Goal: Check status

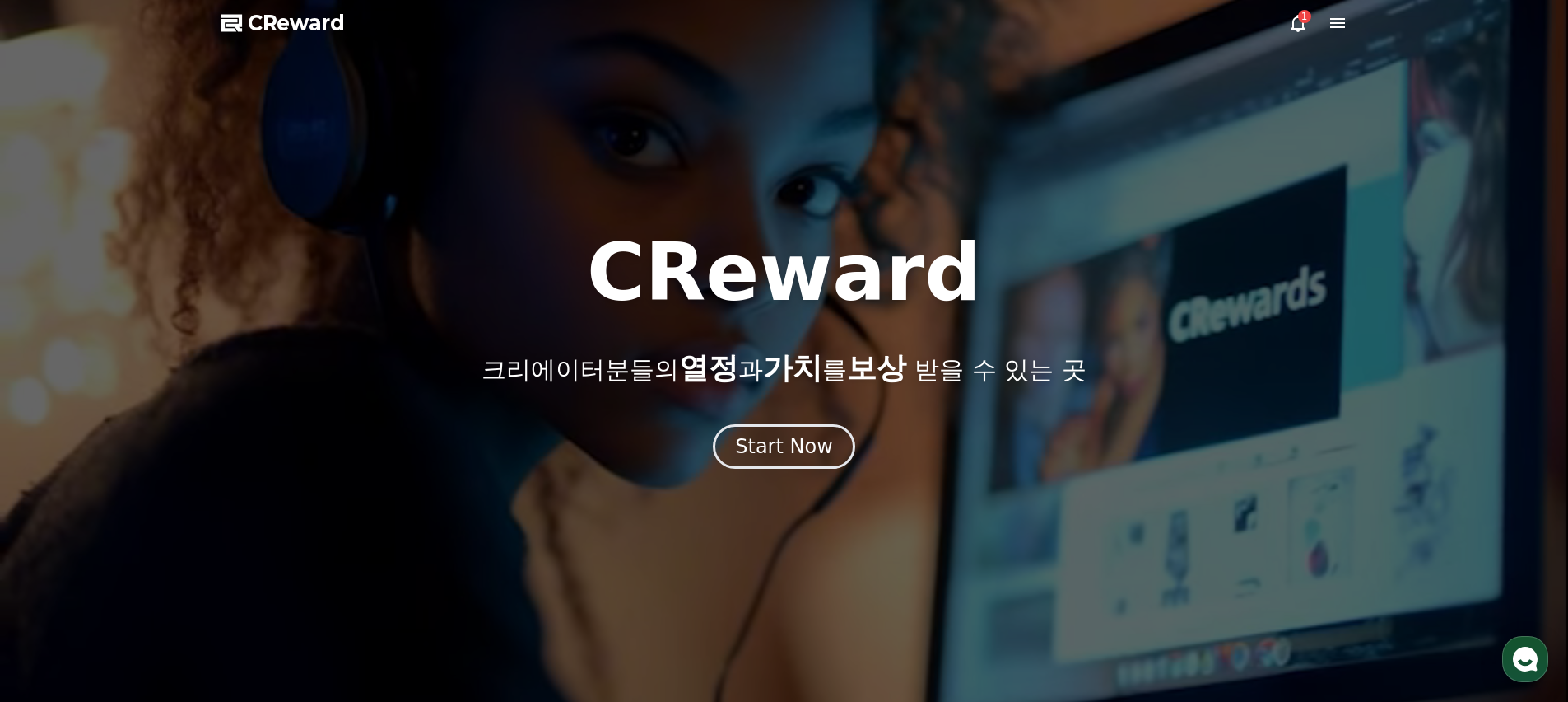
click at [1304, 33] on div at bounding box center [784, 351] width 1568 height 702
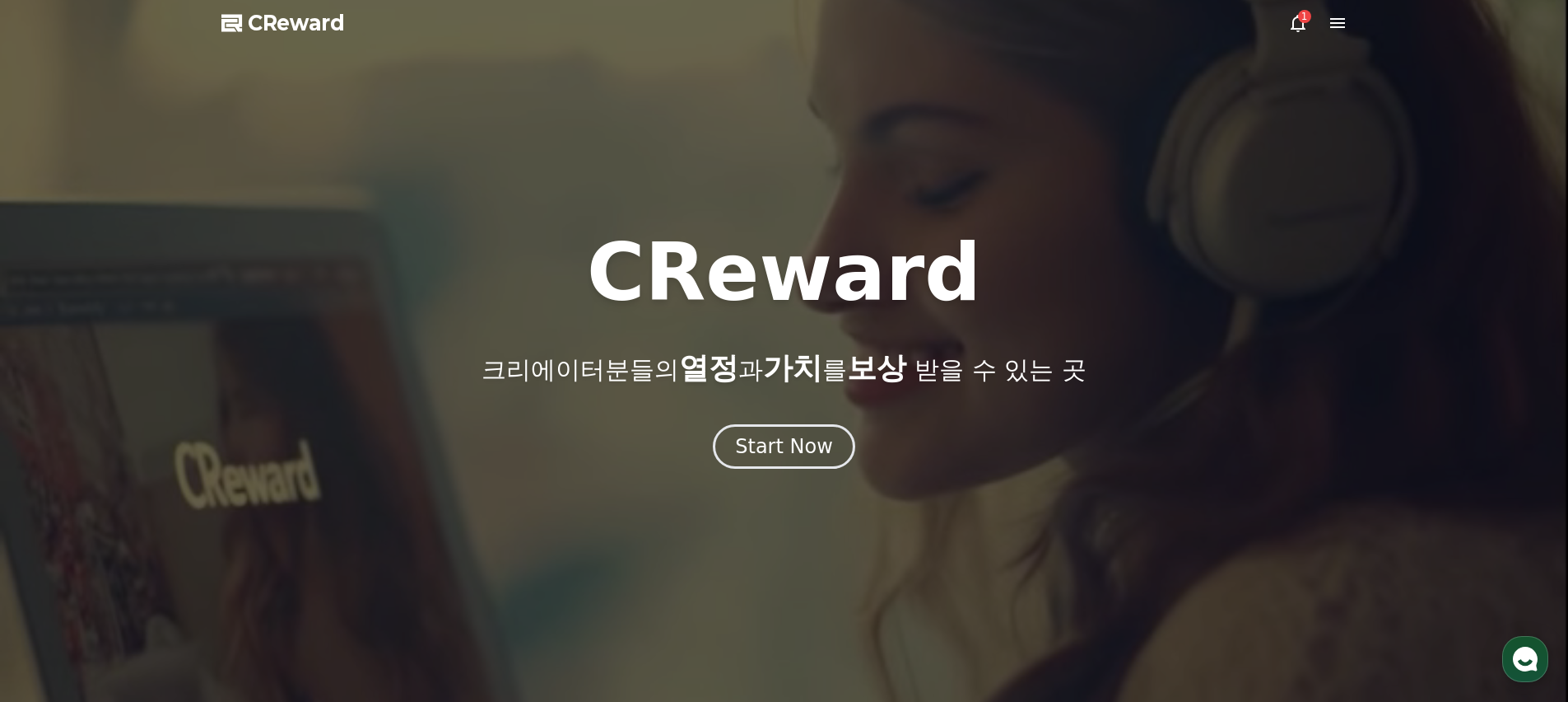
click at [1297, 26] on icon at bounding box center [1297, 22] width 19 height 19
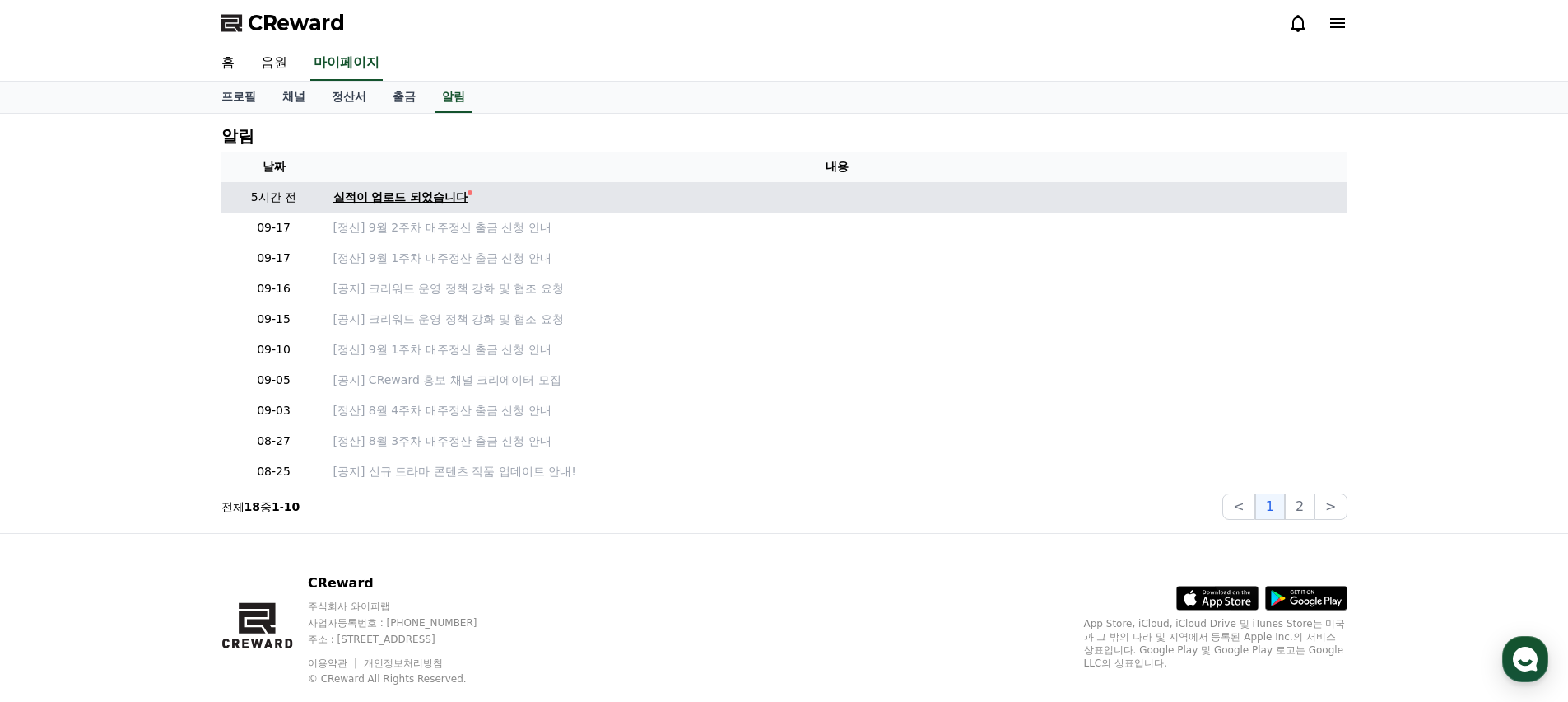
click at [410, 201] on div "실적이 업로드 되었습니다" at bounding box center [401, 197] width 135 height 18
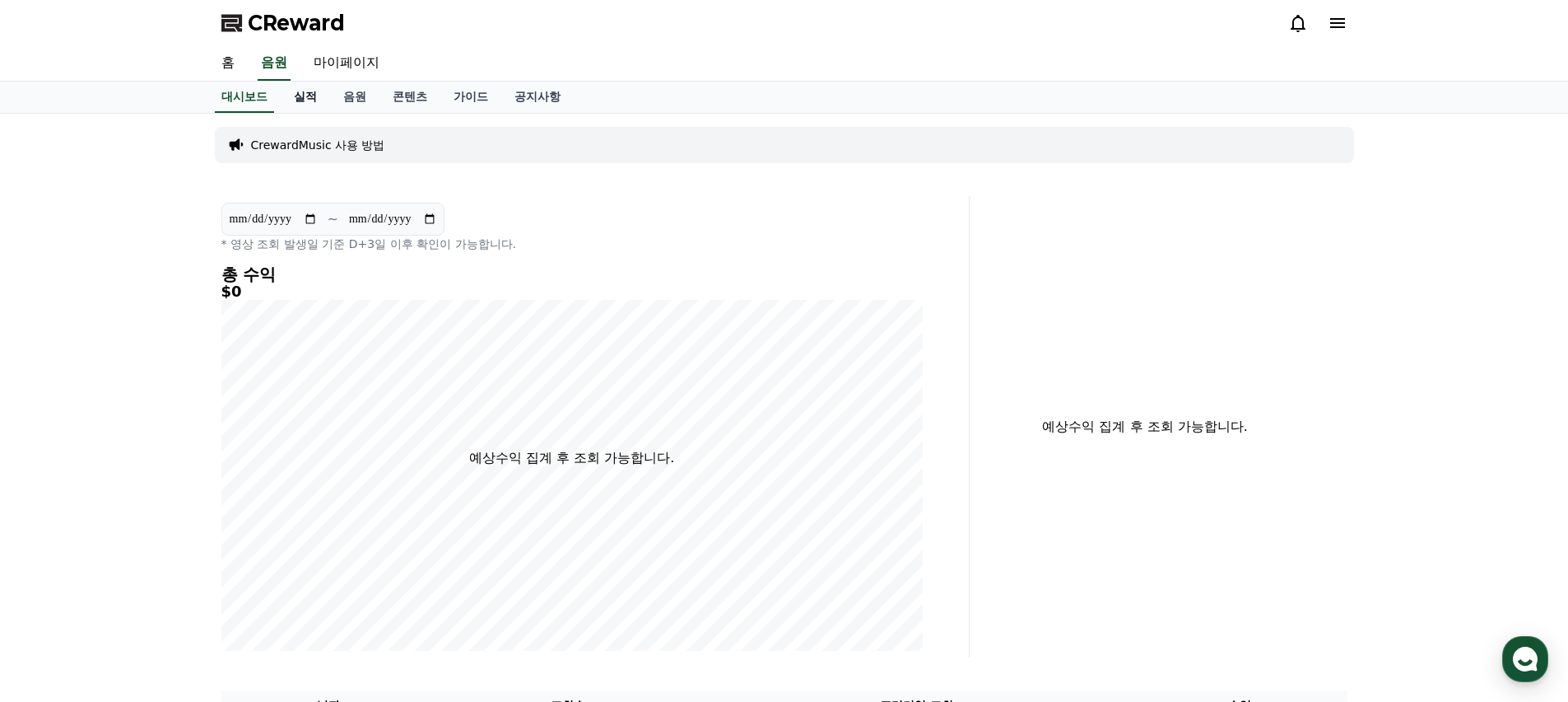
click at [293, 106] on link "실적" at bounding box center [305, 97] width 49 height 32
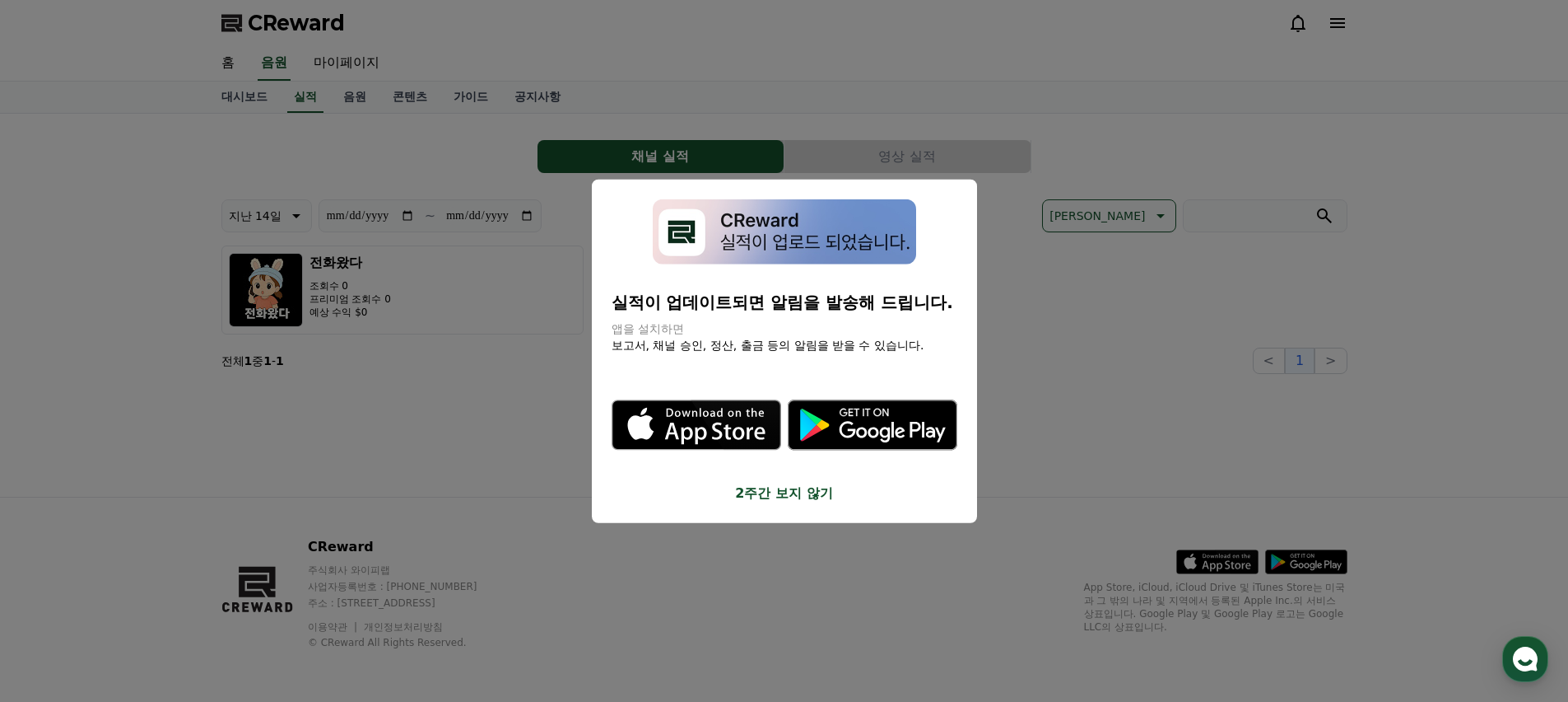
click at [825, 492] on button "2주간 보지 않기" at bounding box center [784, 491] width 346 height 19
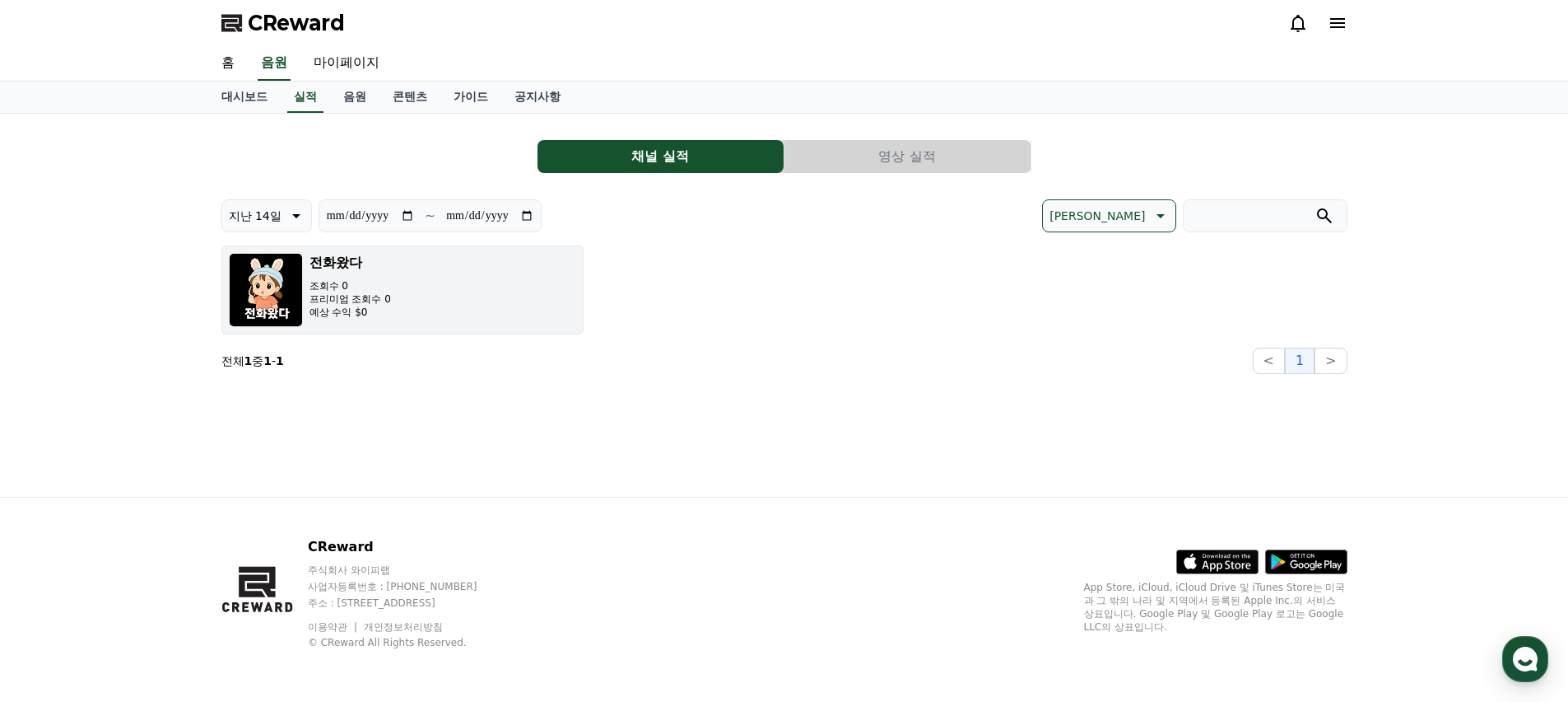
click at [379, 298] on p "프리미엄 조회수 0" at bounding box center [350, 299] width 82 height 13
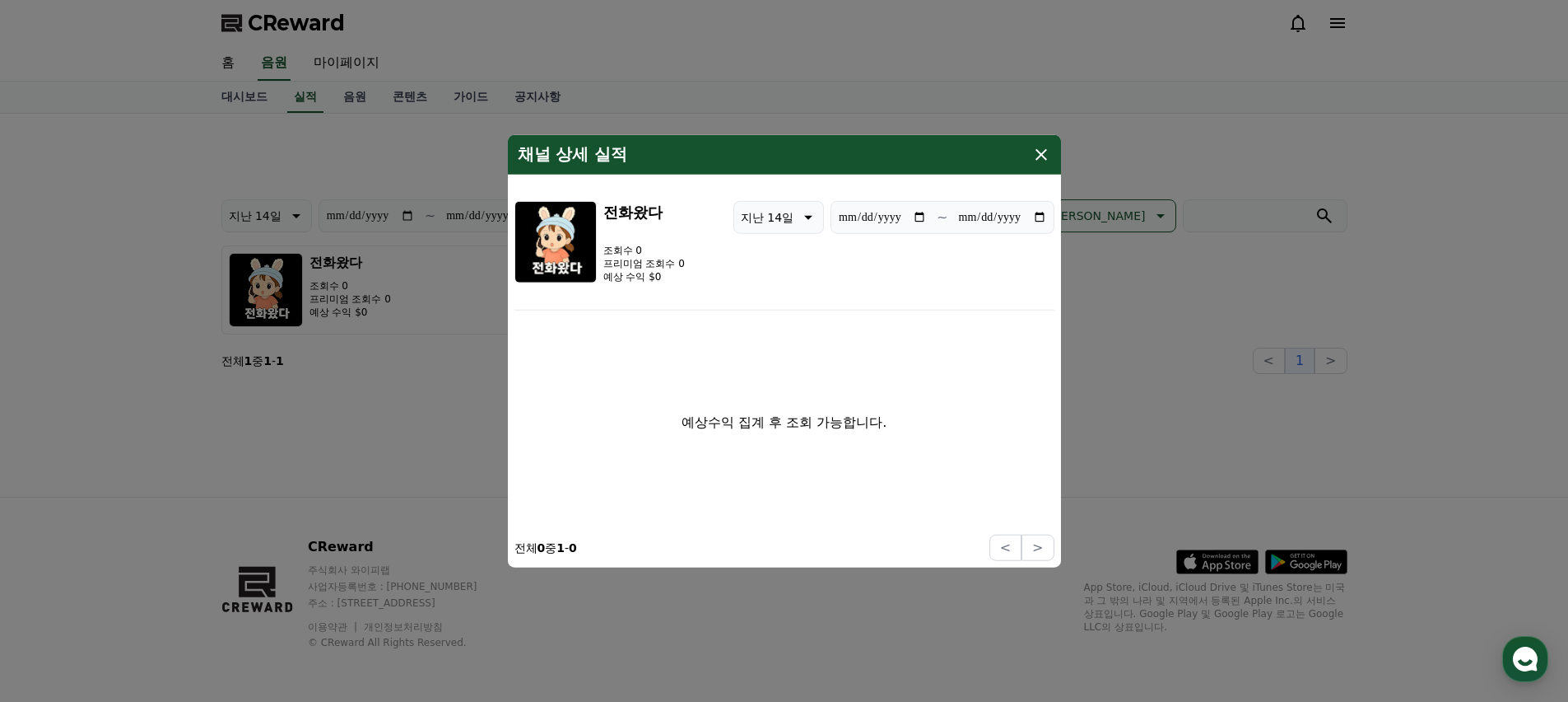
click at [1036, 155] on icon "modal" at bounding box center [1041, 154] width 19 height 19
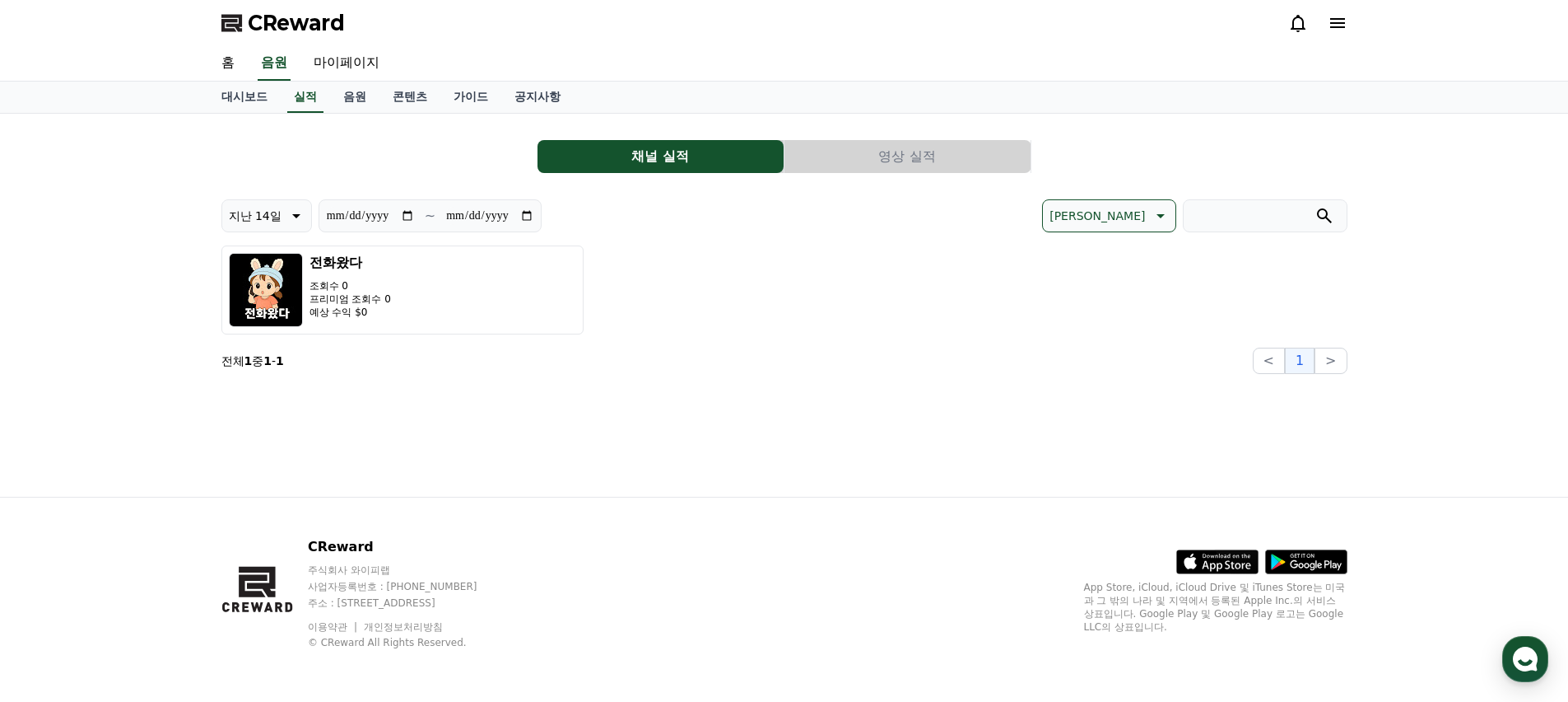
click at [882, 172] on button "영상 실적" at bounding box center [907, 157] width 247 height 33
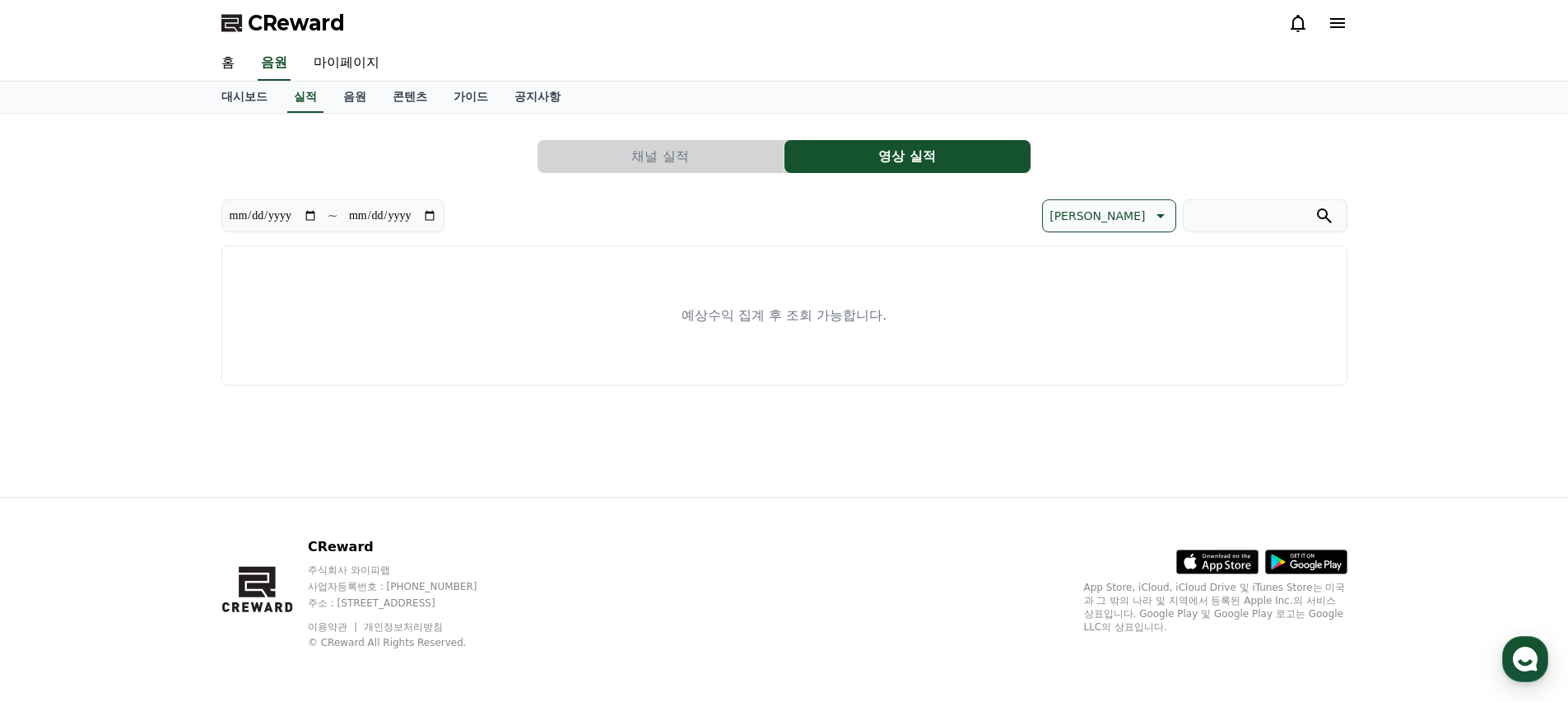
click at [718, 160] on button "채널 실적" at bounding box center [661, 157] width 247 height 33
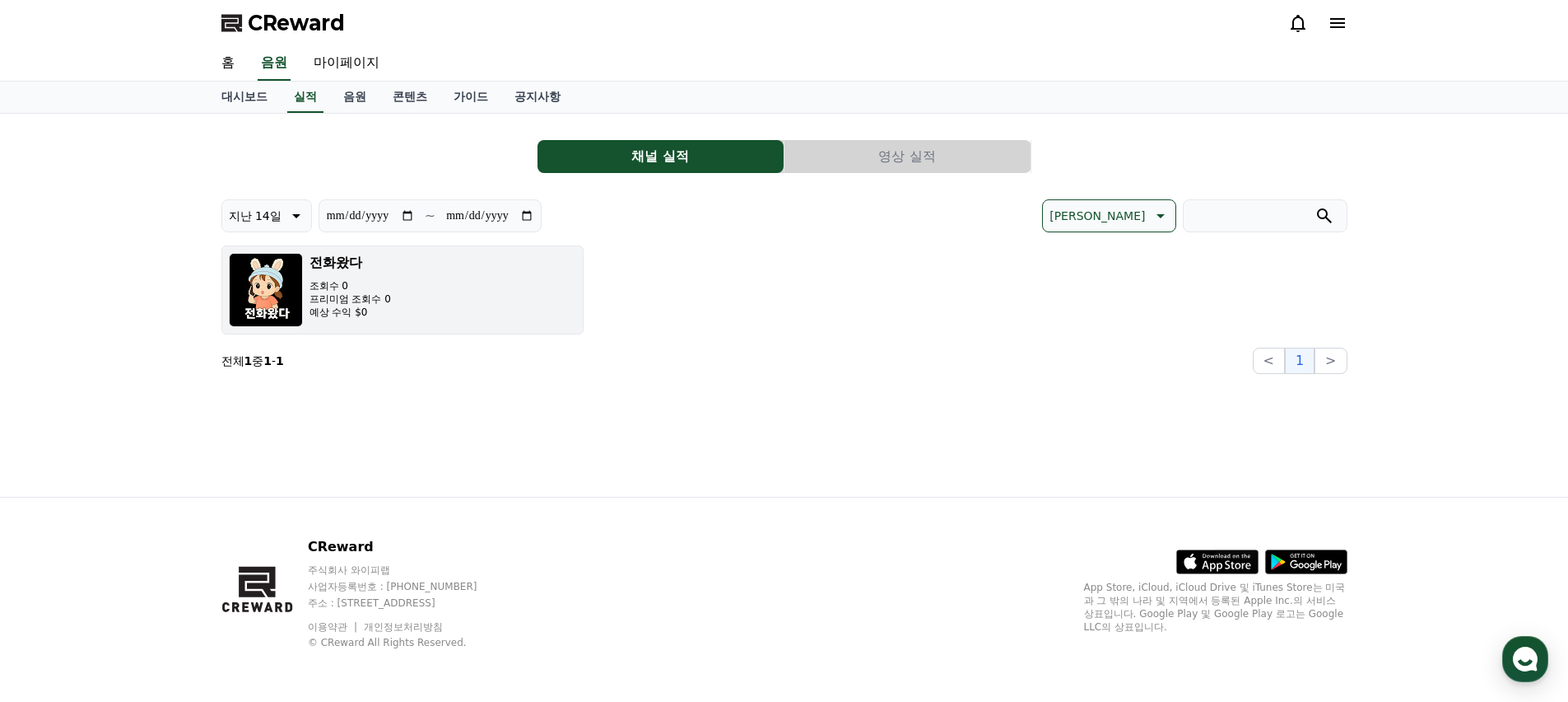
click at [371, 303] on p "프리미엄 조회수 0" at bounding box center [350, 299] width 82 height 13
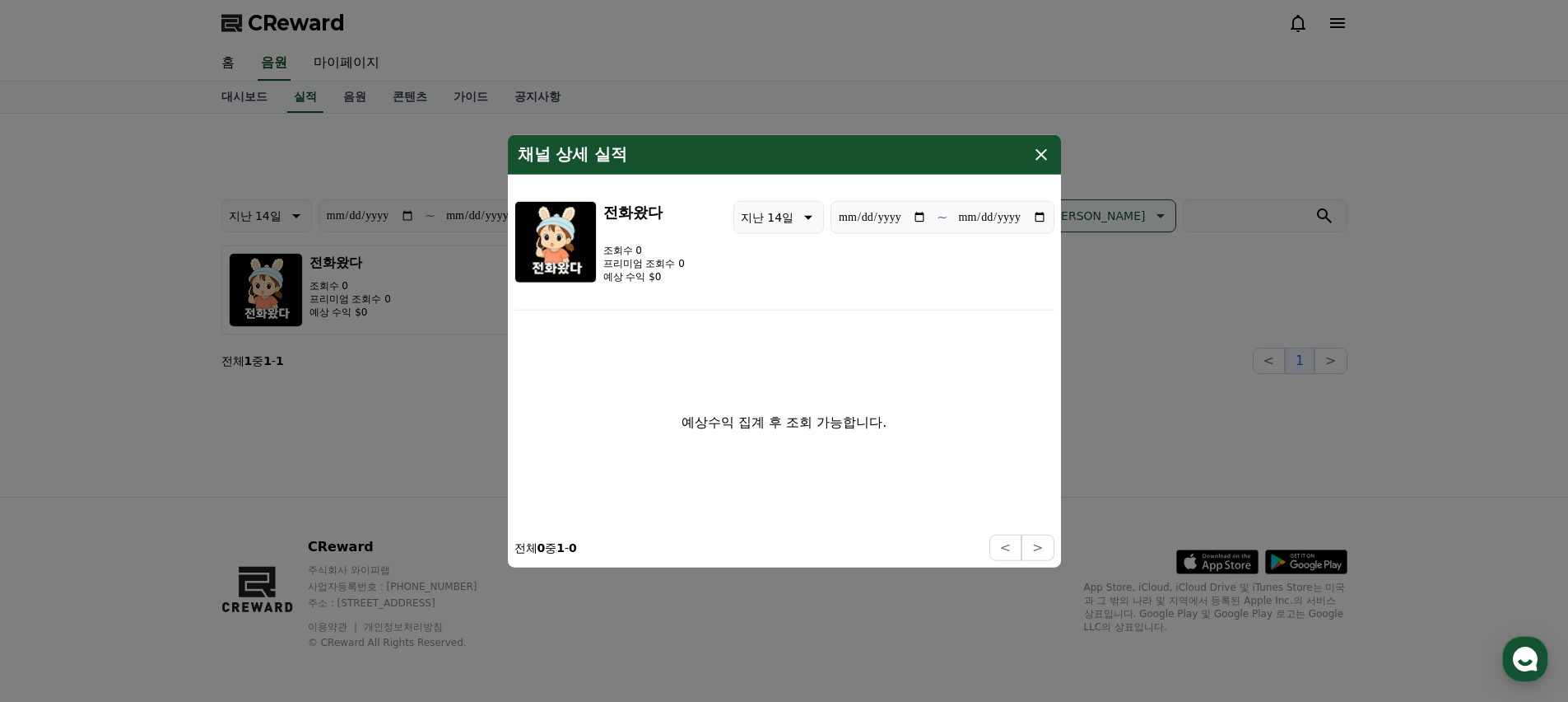
click at [1039, 163] on icon "modal" at bounding box center [1041, 154] width 19 height 19
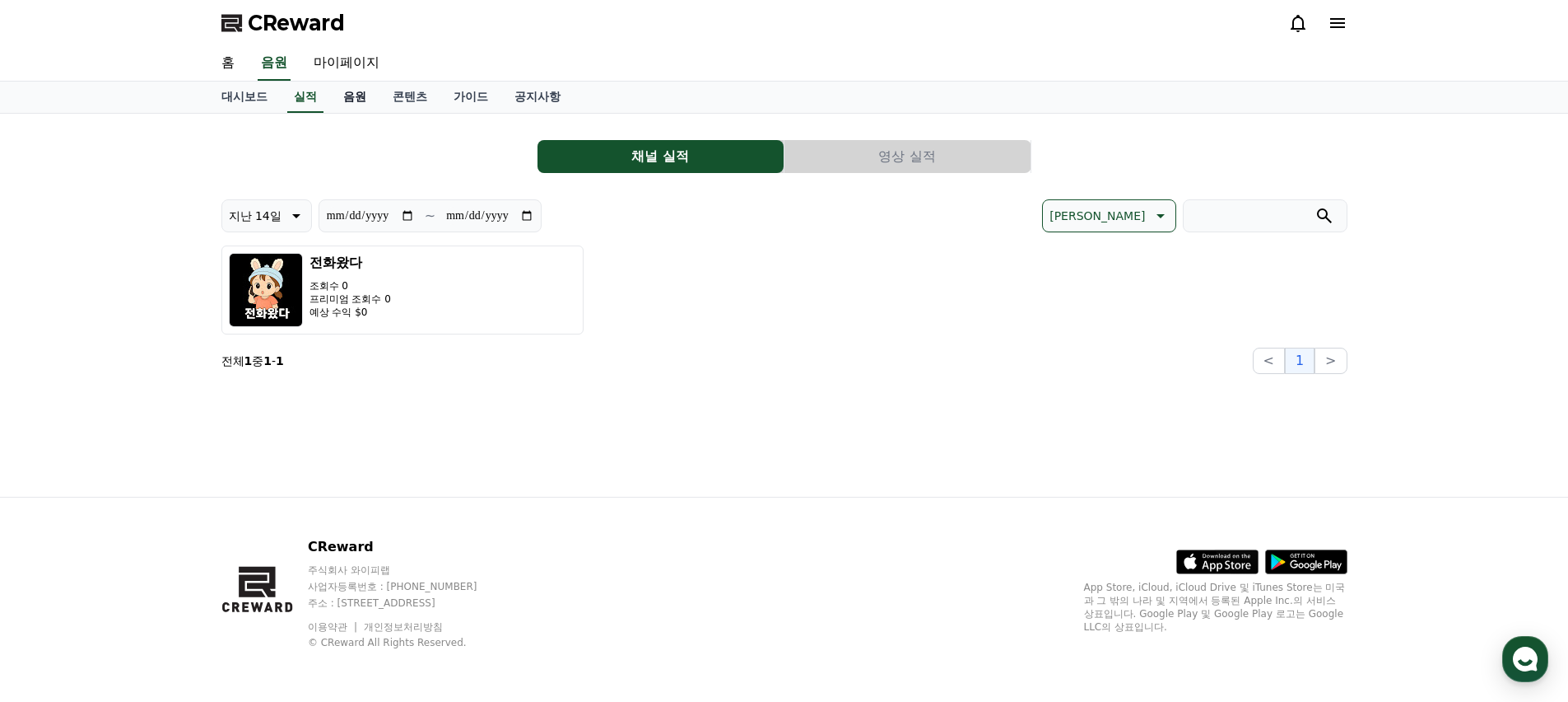
click at [345, 87] on link "음원" at bounding box center [354, 97] width 49 height 32
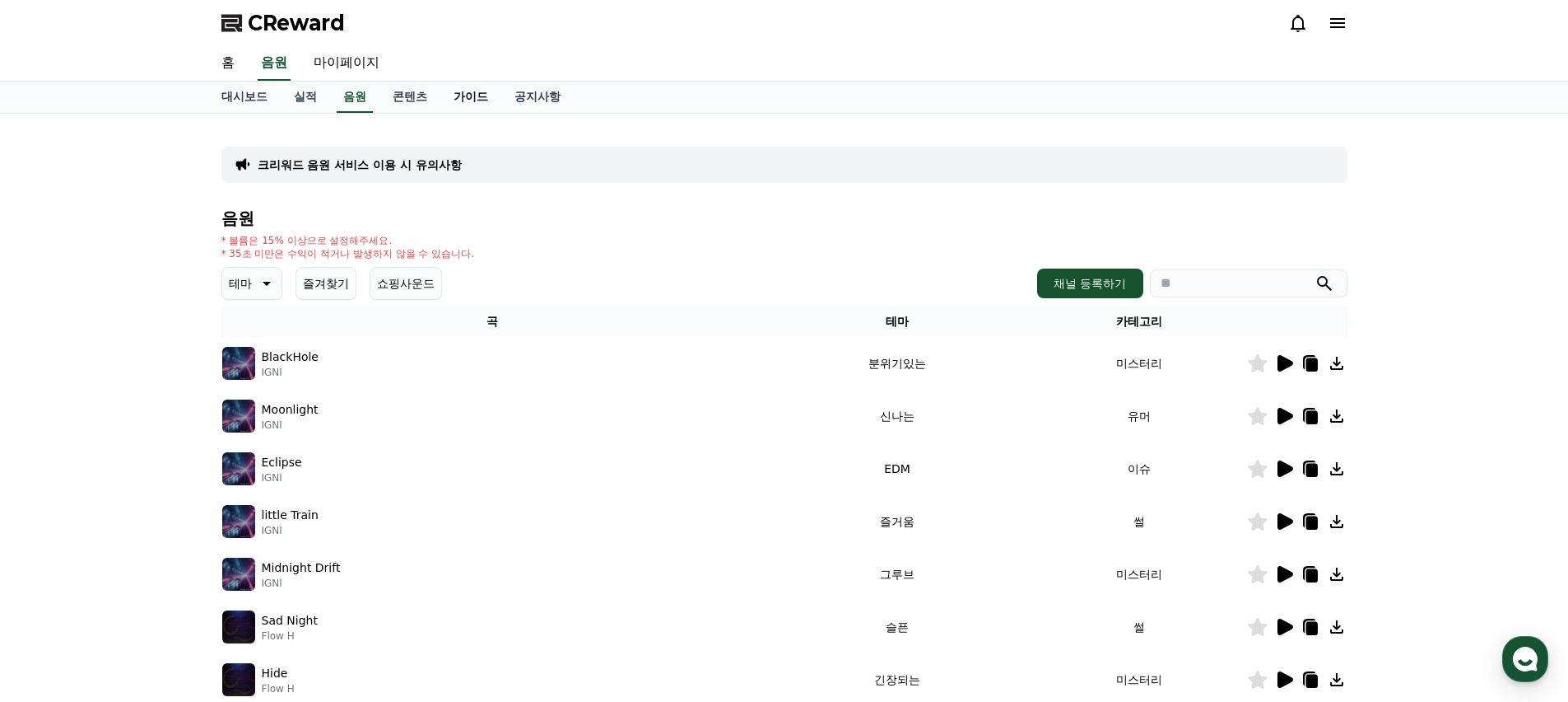
click at [440, 97] on link "가이드" at bounding box center [471, 97] width 61 height 32
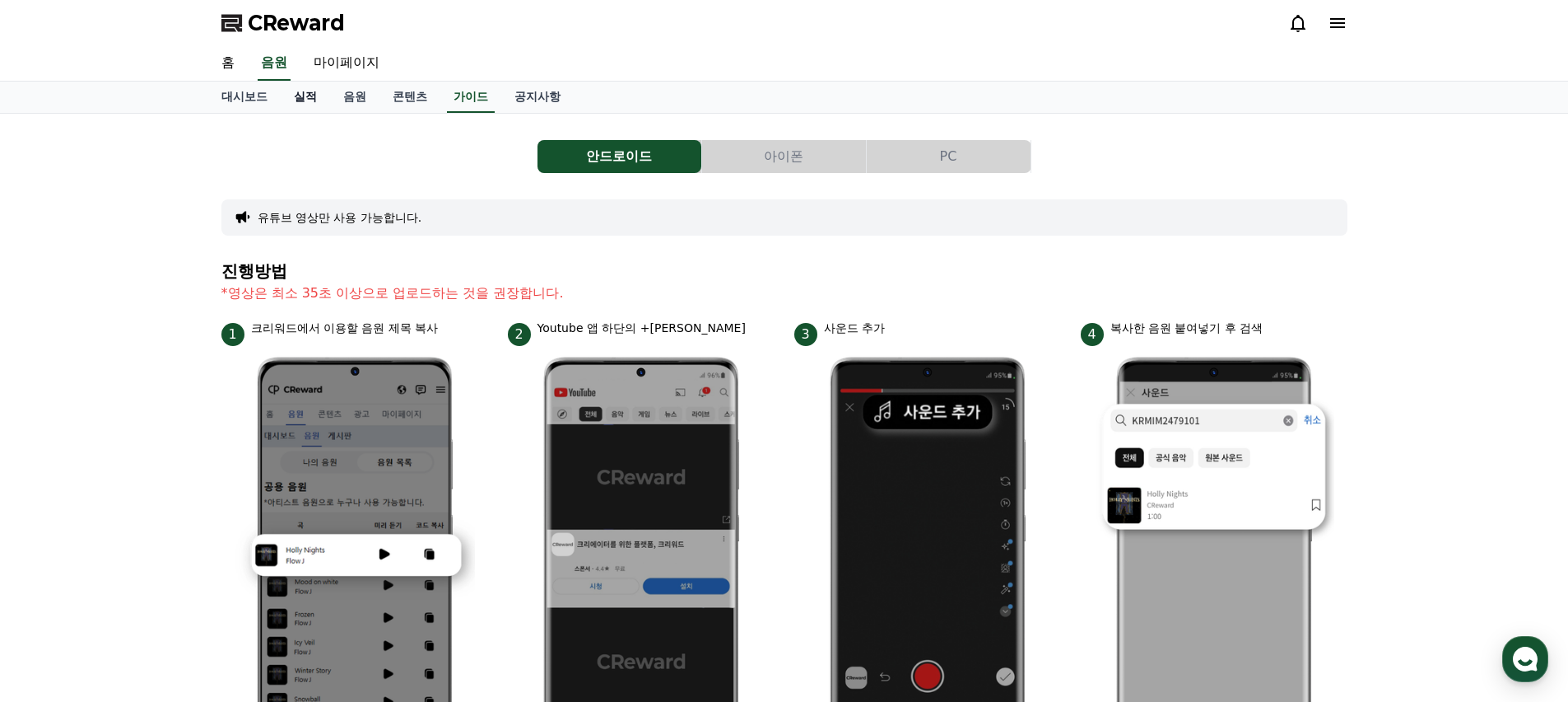
click at [317, 98] on link "실적" at bounding box center [305, 97] width 49 height 32
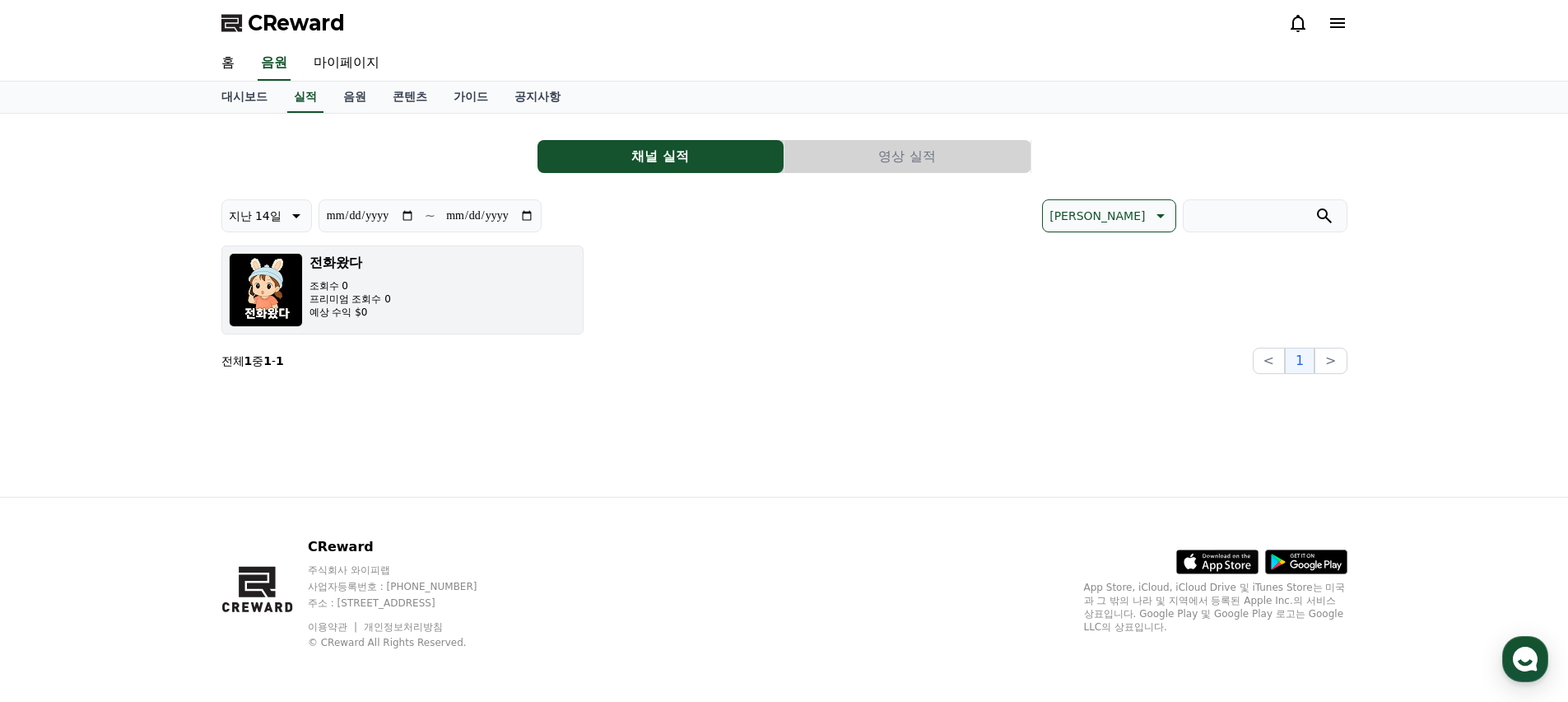
click at [424, 292] on button "전화왔다 조회수 0 프리미엄 조회수 0 예상 수익 $0" at bounding box center [402, 290] width 362 height 89
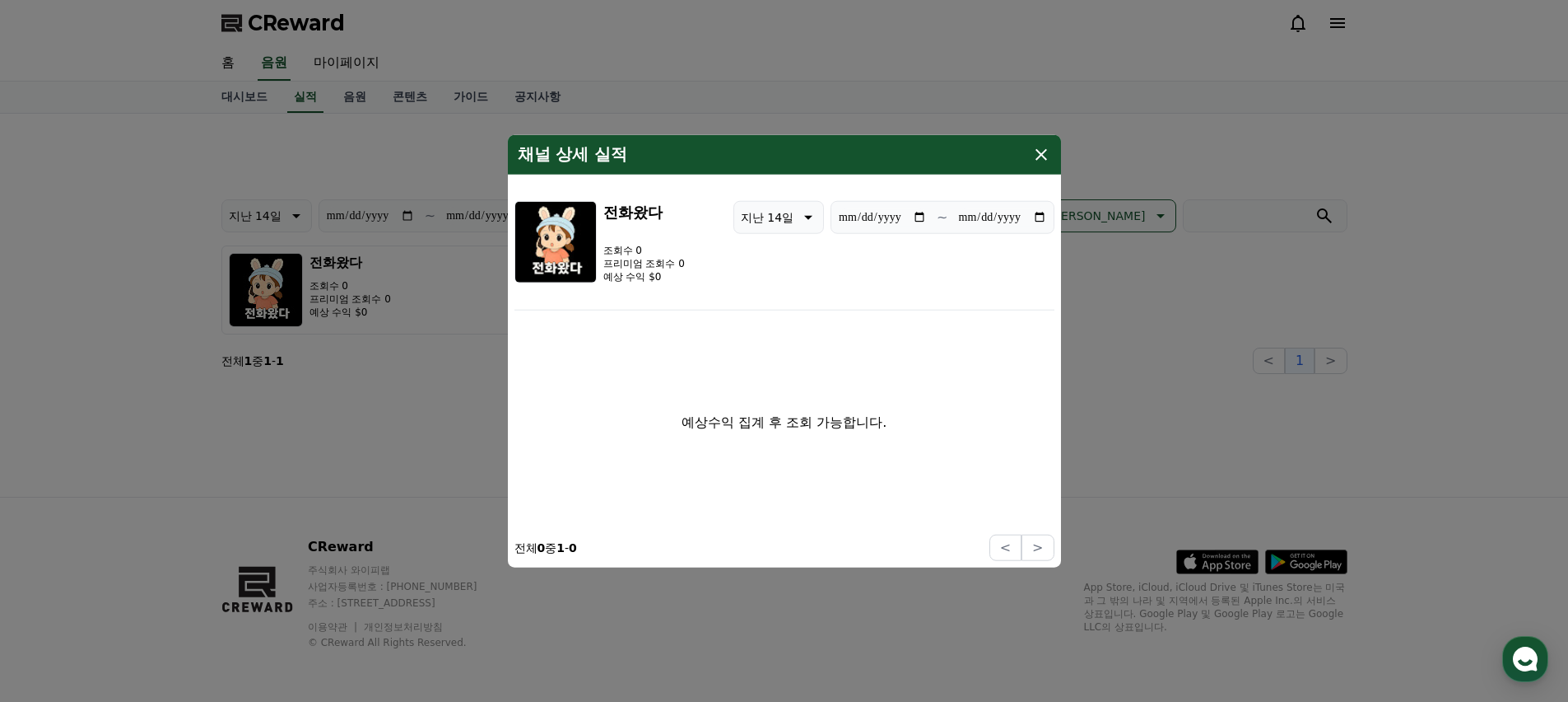
click at [1044, 151] on icon "modal" at bounding box center [1041, 155] width 11 height 11
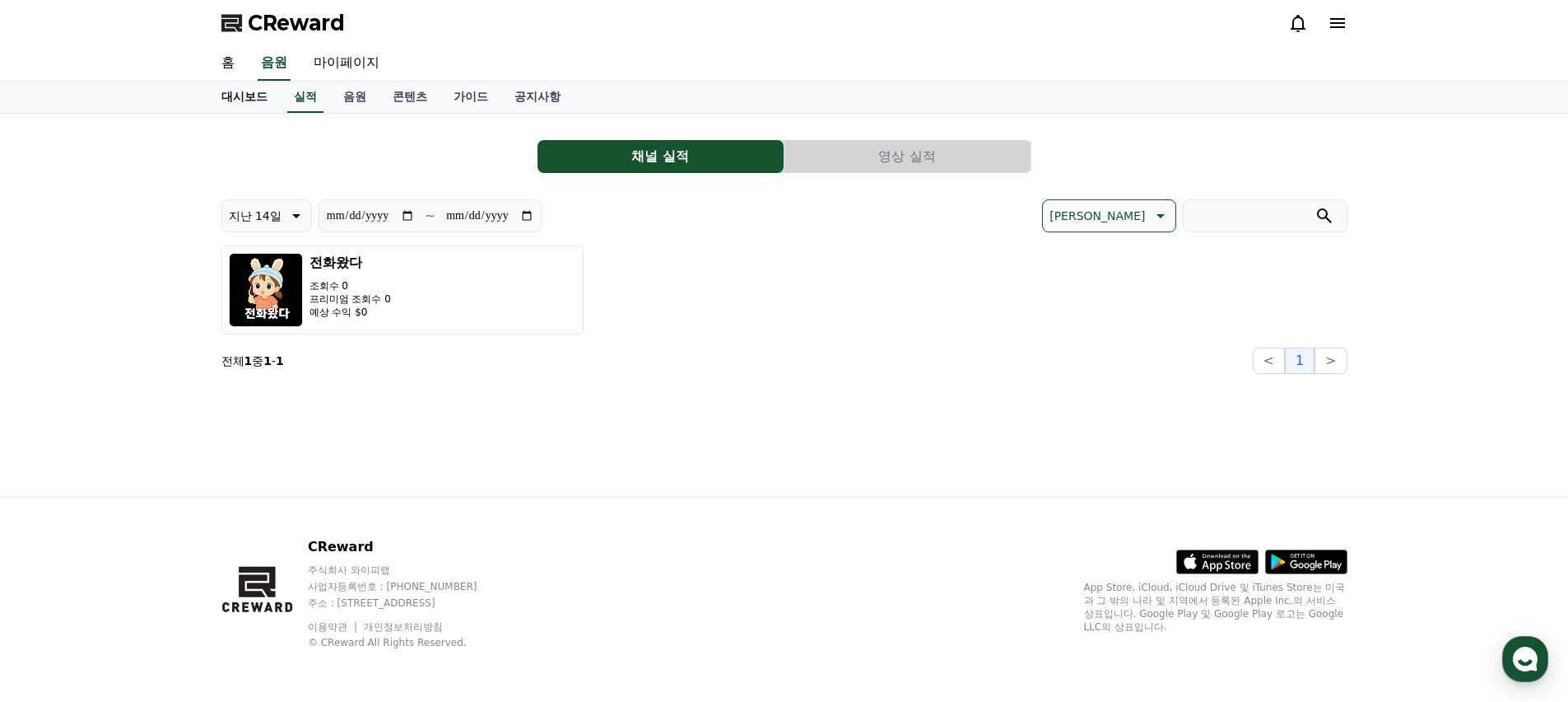
click at [246, 110] on link "대시보드" at bounding box center [245, 97] width 72 height 32
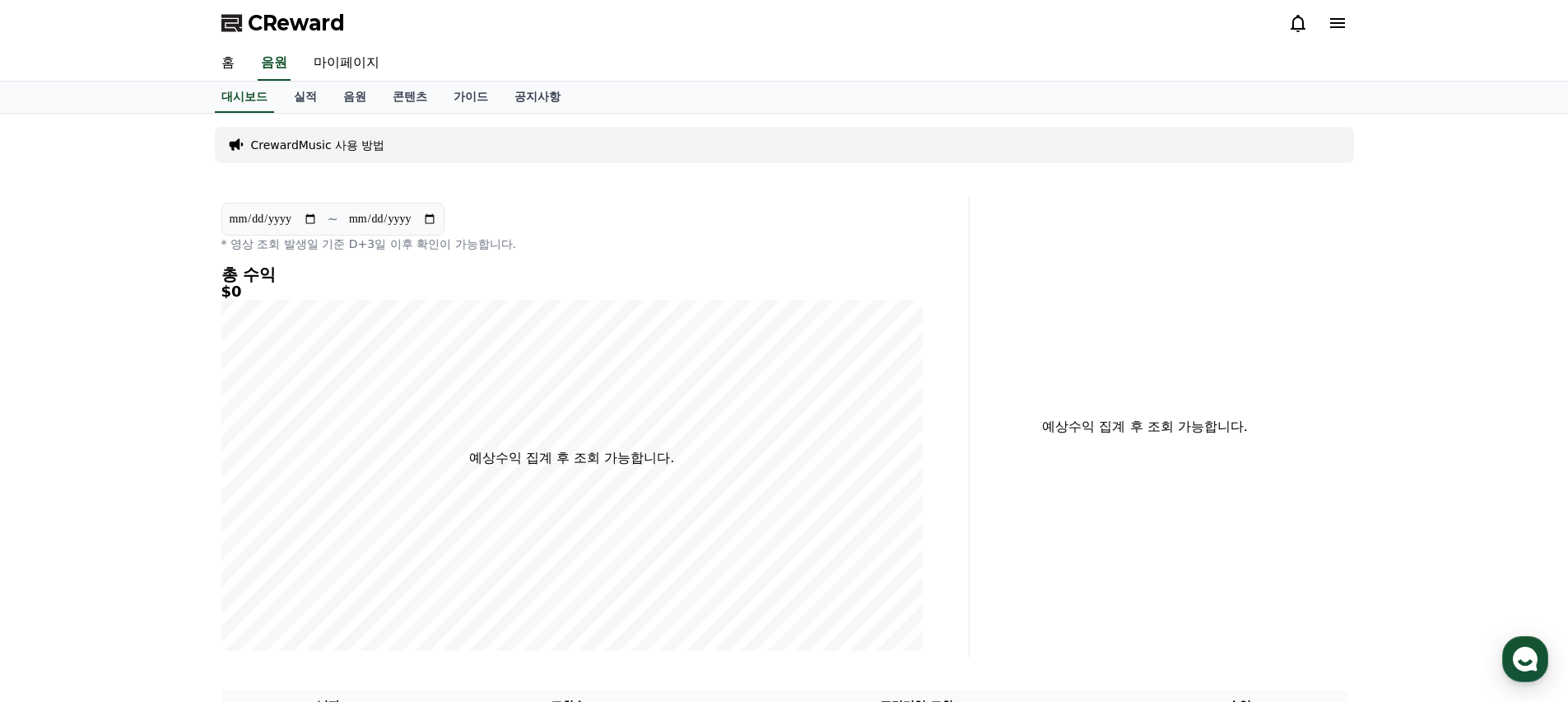
click at [275, 11] on span "CReward" at bounding box center [296, 23] width 97 height 26
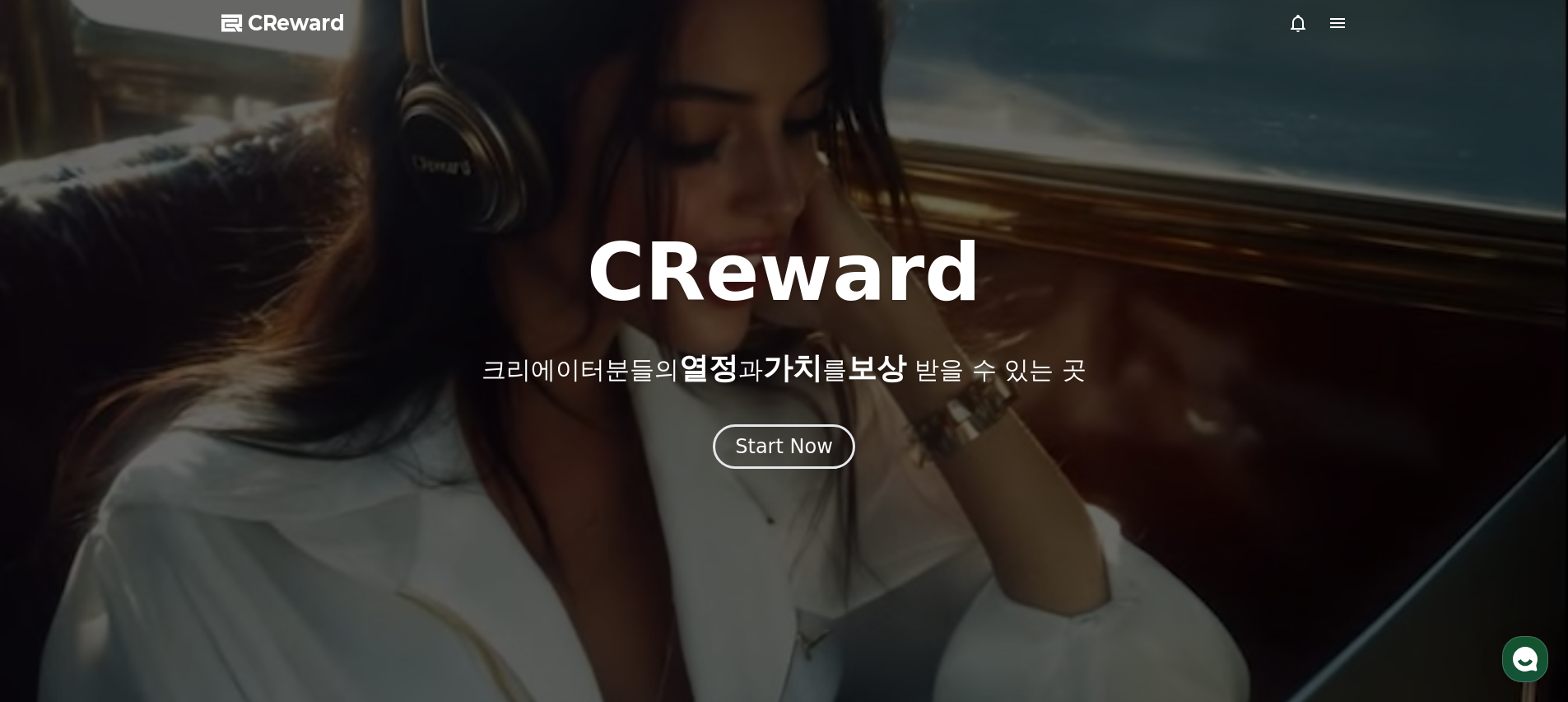
click at [1301, 26] on icon at bounding box center [1297, 23] width 15 height 18
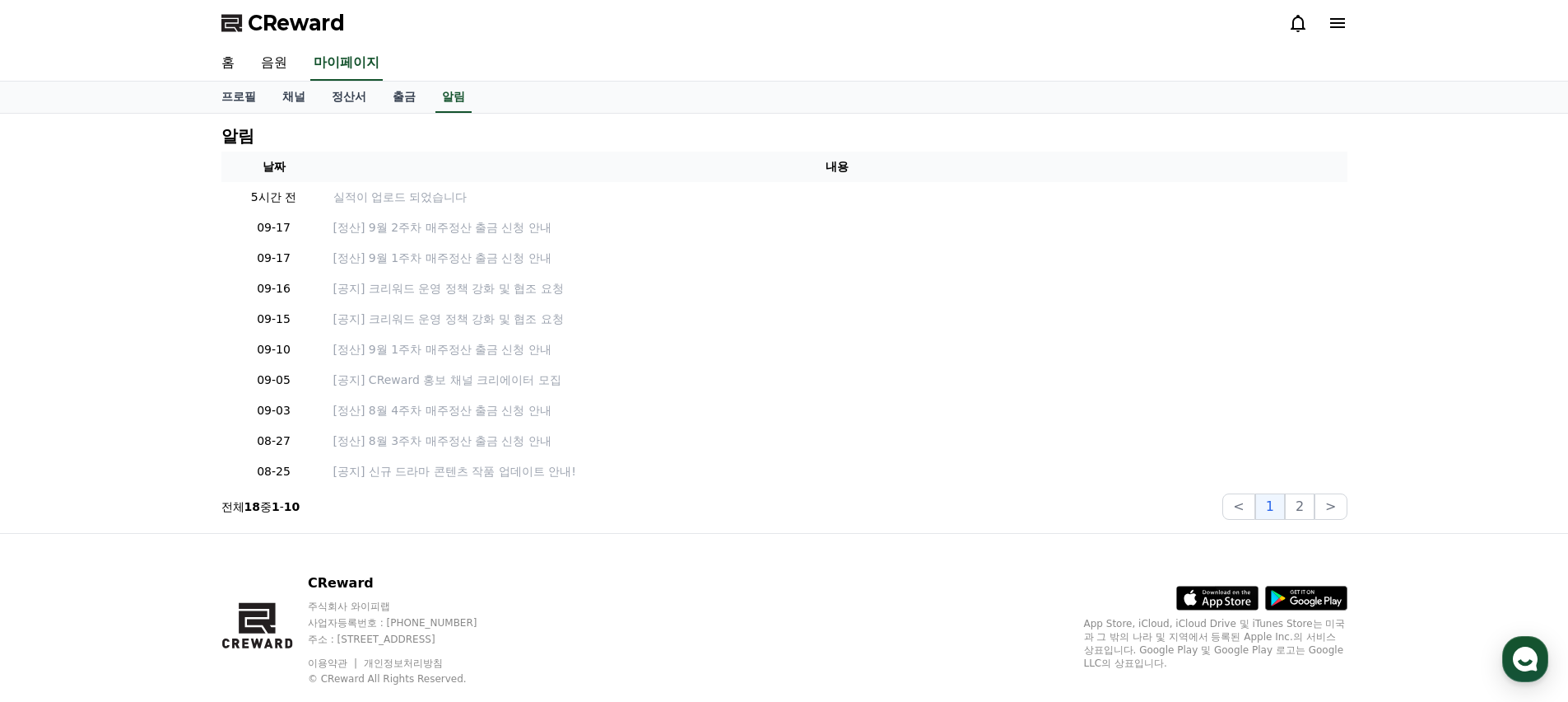
click at [295, 14] on span "CReward" at bounding box center [296, 23] width 97 height 26
